Goal: Check status

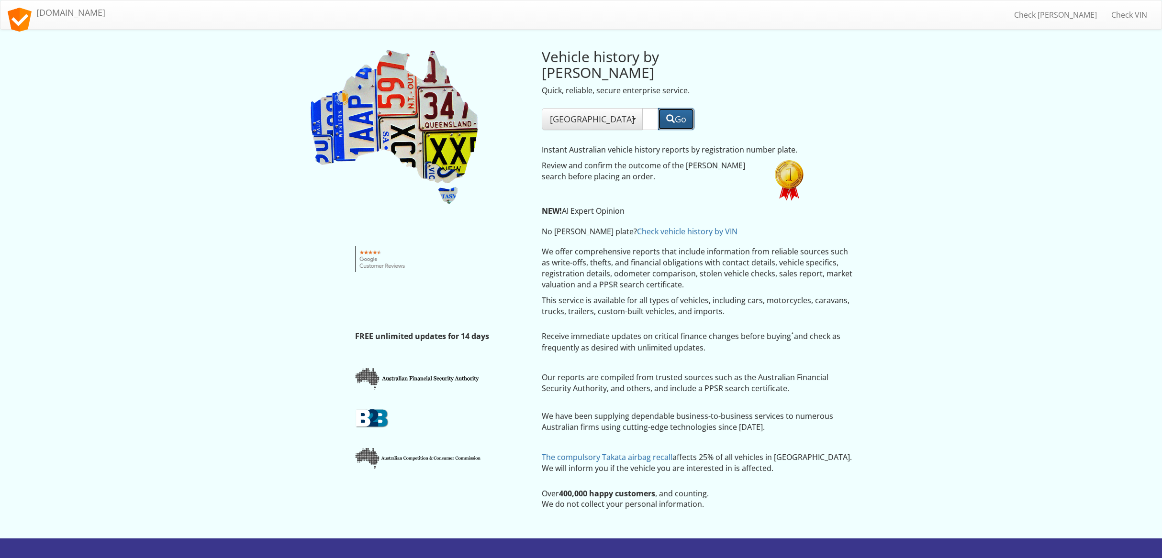
click at [671, 108] on button "Go" at bounding box center [676, 119] width 36 height 22
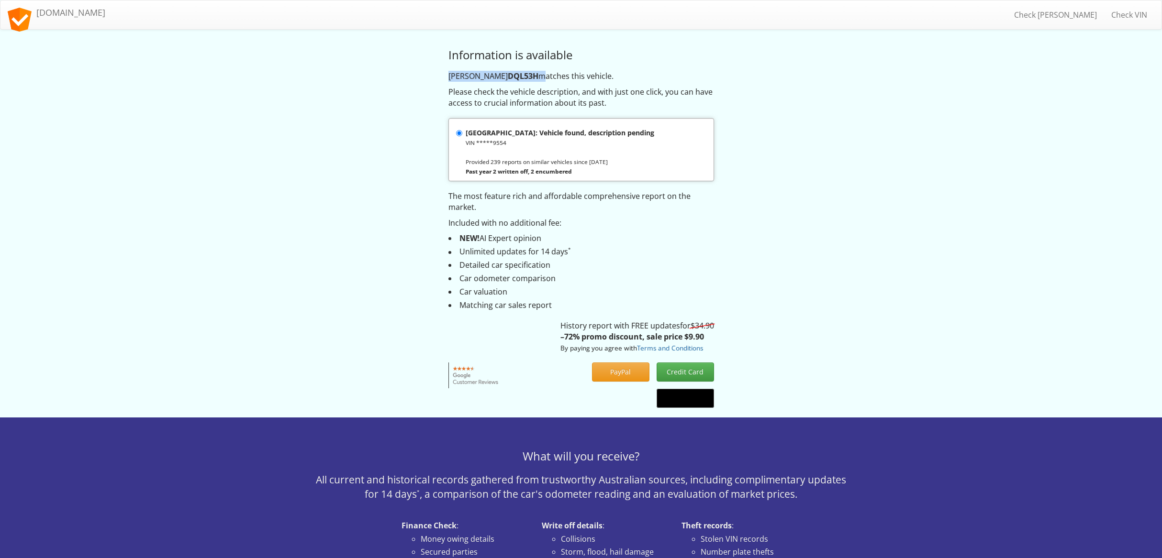
drag, startPoint x: 449, startPoint y: 76, endPoint x: 501, endPoint y: 75, distance: 52.2
click at [501, 75] on p "[PERSON_NAME] DQL53H matches this vehicle." at bounding box center [581, 76] width 266 height 11
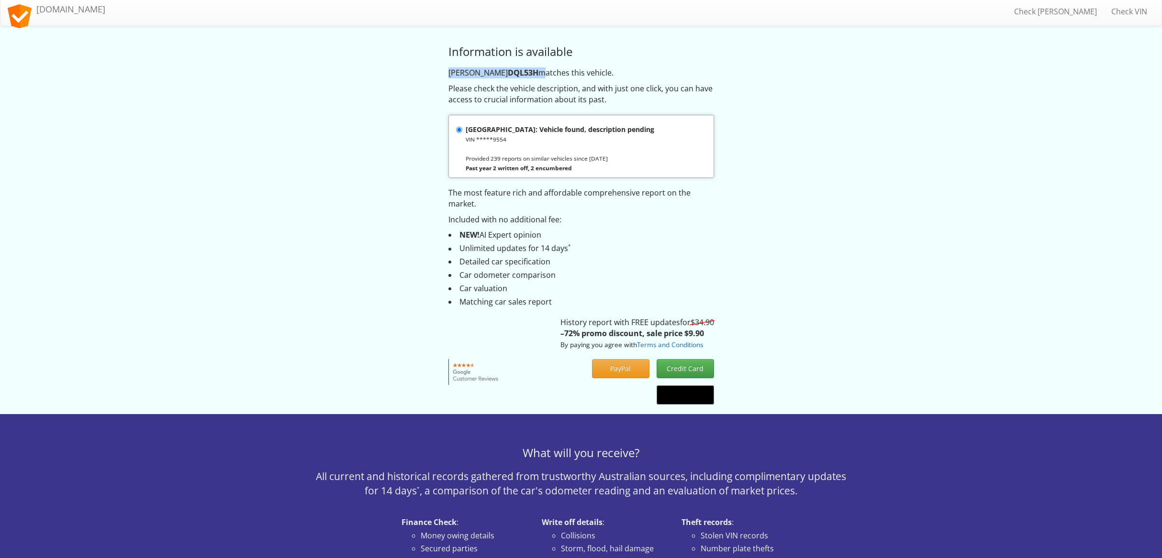
copy p "[PERSON_NAME] DQL53H"
